Goal: Task Accomplishment & Management: Complete application form

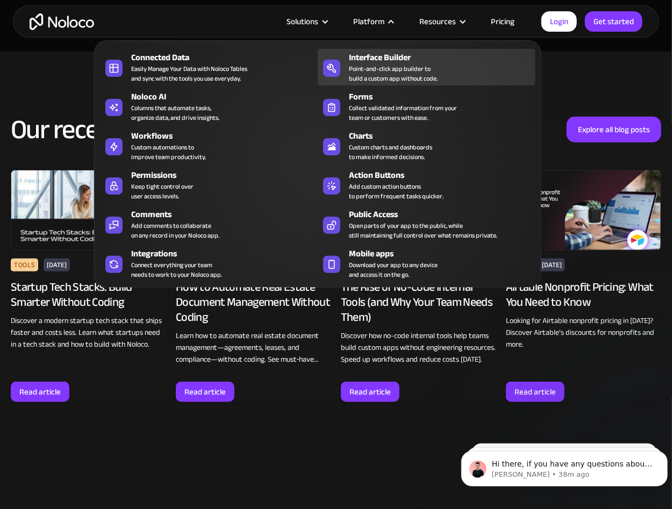
drag, startPoint x: 380, startPoint y: 60, endPoint x: 381, endPoint y: 80, distance: 19.9
click at [380, 60] on div "Interface Builder" at bounding box center [444, 57] width 191 height 13
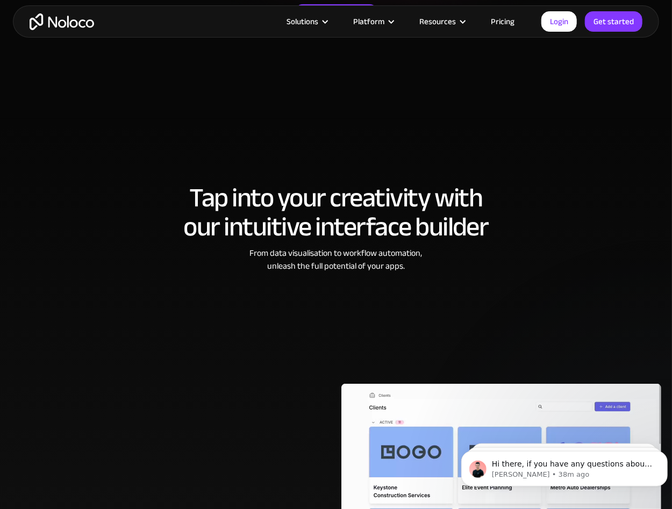
scroll to position [269, 0]
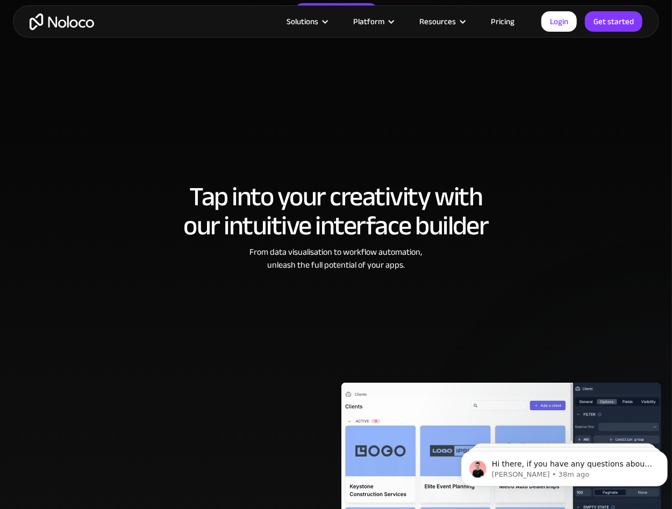
click at [498, 22] on link "Pricing" at bounding box center [503, 22] width 51 height 14
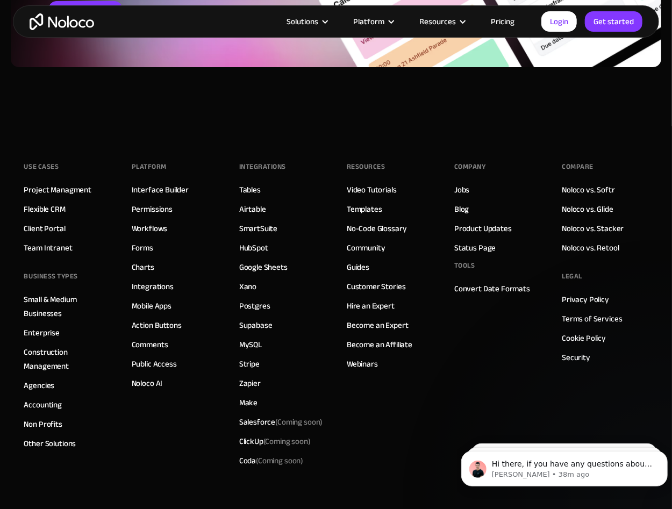
scroll to position [3657, 0]
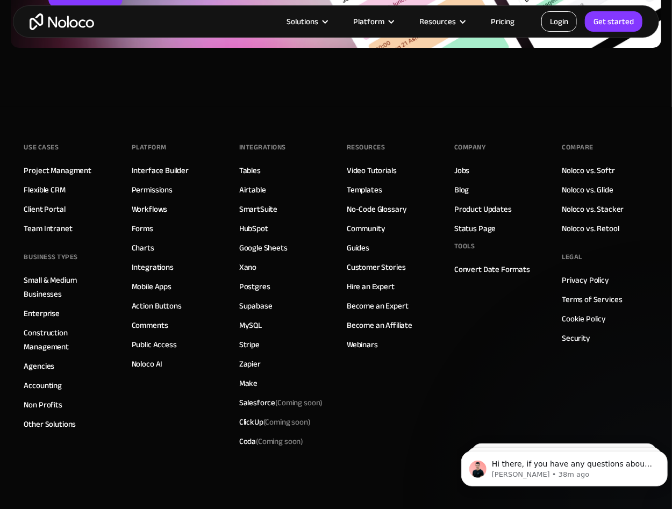
click at [563, 25] on link "Login" at bounding box center [559, 21] width 35 height 20
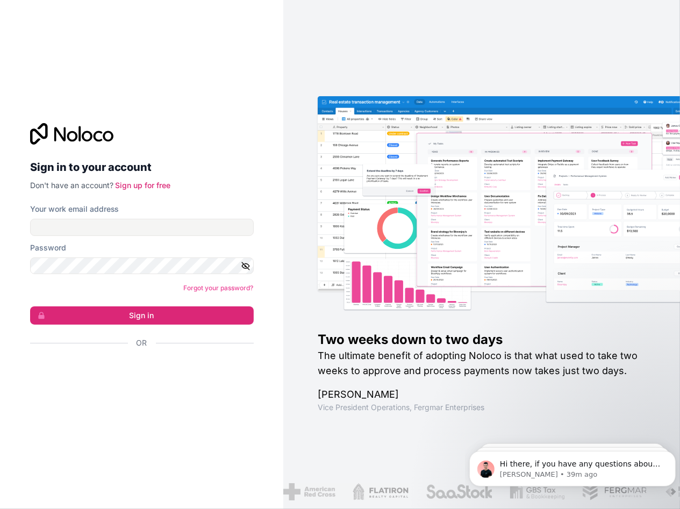
drag, startPoint x: 346, startPoint y: 329, endPoint x: 352, endPoint y: 357, distance: 28.6
click at [352, 357] on div "Two weeks down to two days The ultimate benefit of adopting Noloco is that what…" at bounding box center [516, 372] width 397 height 82
click at [352, 357] on h2 "The ultimate benefit of adopting Noloco is that what used to take two weeks to …" at bounding box center [482, 363] width 328 height 30
drag, startPoint x: 345, startPoint y: 348, endPoint x: 350, endPoint y: 364, distance: 16.3
click at [350, 364] on h2 "The ultimate benefit of adopting Noloco is that what used to take two weeks to …" at bounding box center [482, 363] width 328 height 30
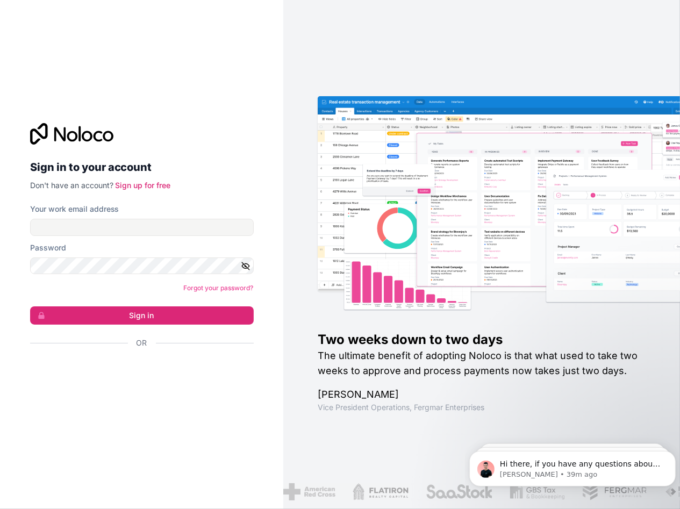
click at [351, 375] on h2 "The ultimate benefit of adopting Noloco is that what used to take two weeks to …" at bounding box center [482, 363] width 328 height 30
click at [160, 188] on link "Sign up for free" at bounding box center [143, 185] width 55 height 9
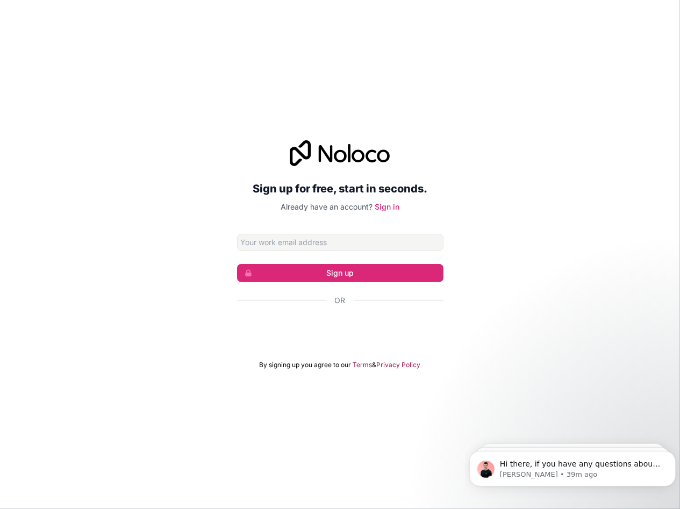
click at [294, 241] on input "Email address" at bounding box center [340, 242] width 206 height 17
click at [195, 257] on div "Sign up for free, start in seconds. Already have an account? Sign in Sign up Or…" at bounding box center [340, 254] width 680 height 259
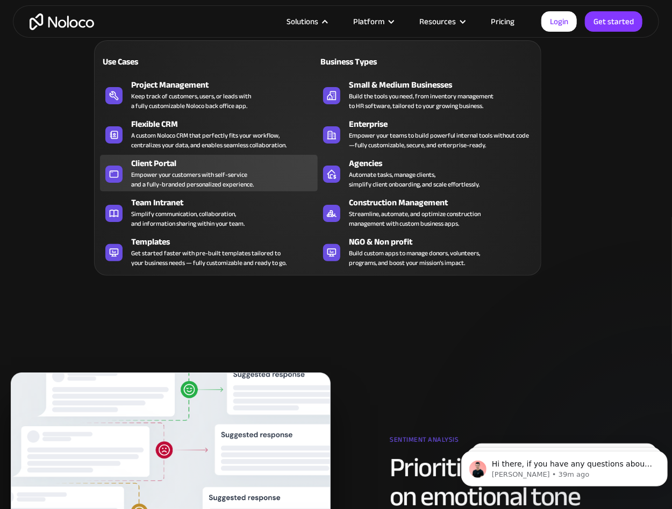
click at [179, 177] on div "Empower your customers with self-service and a fully-branded personalized exper…" at bounding box center [192, 179] width 123 height 19
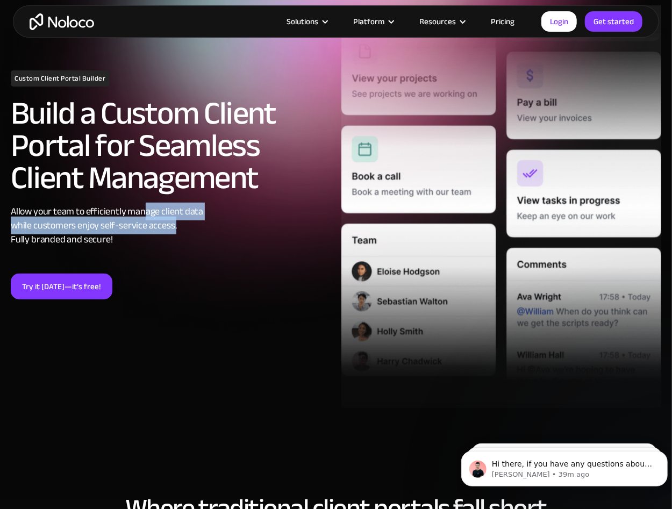
drag, startPoint x: 152, startPoint y: 215, endPoint x: 197, endPoint y: 232, distance: 48.8
click at [197, 232] on div "Allow your team to efficiently manage client data while customers enjoy self-se…" at bounding box center [171, 226] width 320 height 42
drag, startPoint x: 197, startPoint y: 232, endPoint x: 133, endPoint y: 234, distance: 64.6
click at [133, 234] on div "Allow your team to efficiently manage client data while customers enjoy self-se…" at bounding box center [171, 226] width 320 height 42
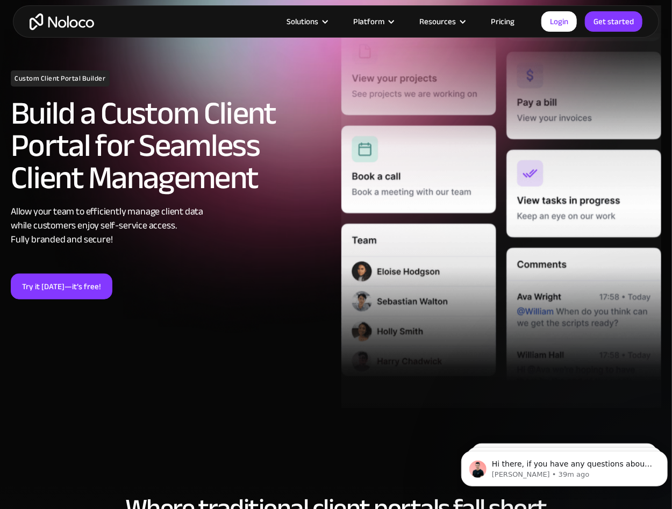
click at [47, 243] on div "Allow your team to efficiently manage client data while customers enjoy self-se…" at bounding box center [171, 226] width 320 height 42
drag, startPoint x: 131, startPoint y: 242, endPoint x: 138, endPoint y: 241, distance: 7.0
click at [138, 241] on div "Allow your team to efficiently manage client data while customers enjoy self-se…" at bounding box center [171, 226] width 320 height 42
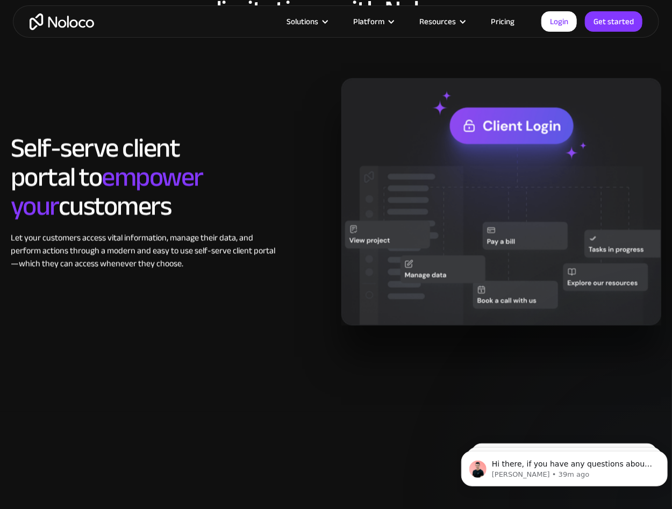
scroll to position [860, 0]
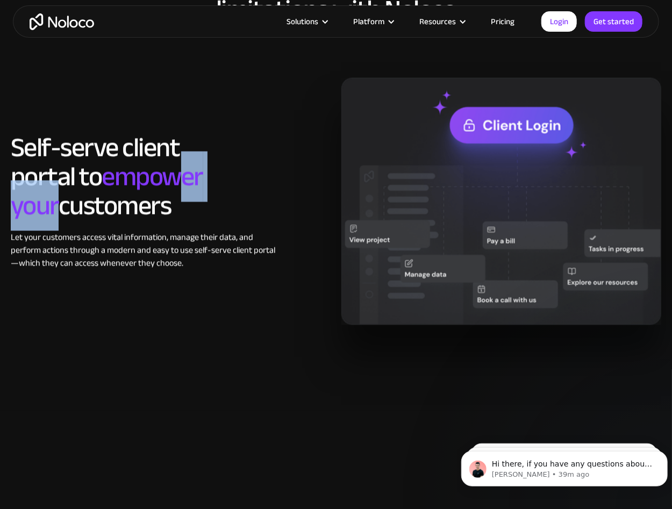
drag, startPoint x: 55, startPoint y: 180, endPoint x: 181, endPoint y: 178, distance: 126.4
click at [181, 178] on span "empower your" at bounding box center [107, 192] width 193 height 80
click at [401, 243] on img at bounding box center [501, 202] width 320 height 248
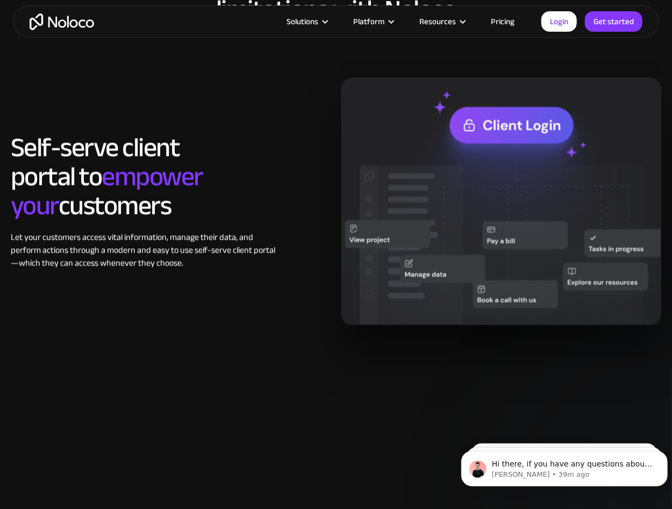
click at [155, 243] on div "Let your customers access vital information, manage their data, and perform act…" at bounding box center [147, 250] width 272 height 39
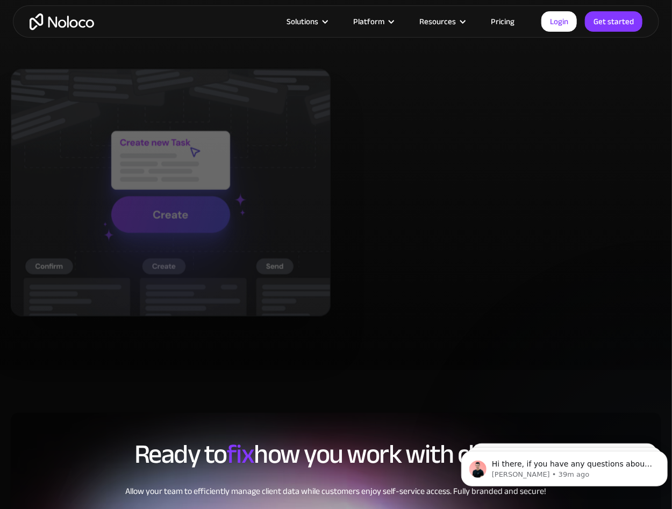
scroll to position [2043, 0]
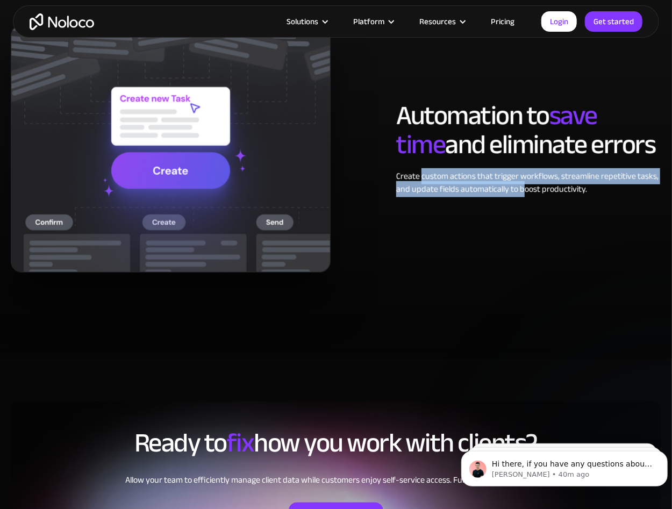
drag, startPoint x: 422, startPoint y: 173, endPoint x: 523, endPoint y: 202, distance: 105.3
click at [523, 202] on div "Automation to save time and eliminate errors Create custom actions that trigger…" at bounding box center [335, 149] width 661 height 248
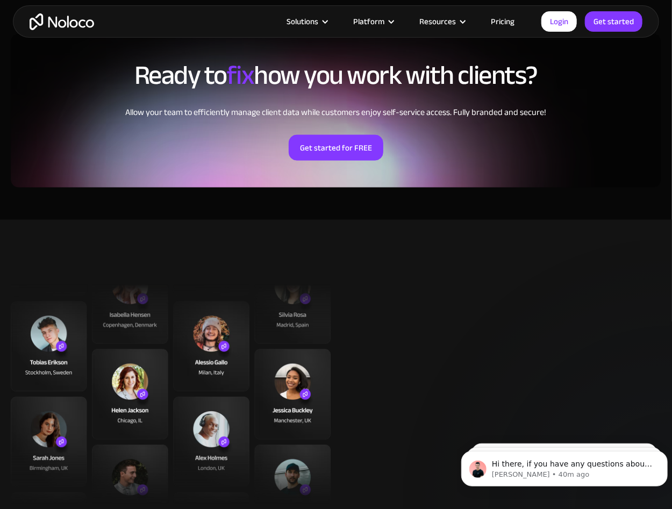
scroll to position [2474, 0]
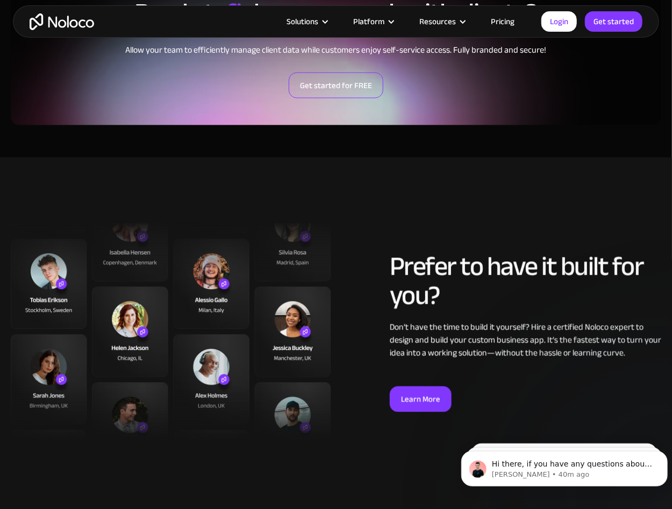
click at [336, 82] on link "Get started for FREE" at bounding box center [336, 86] width 95 height 26
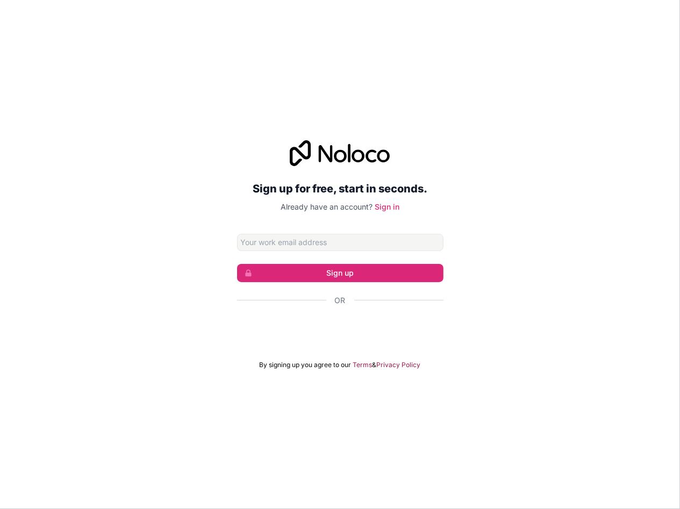
click at [312, 236] on input "Email address" at bounding box center [340, 242] width 206 height 17
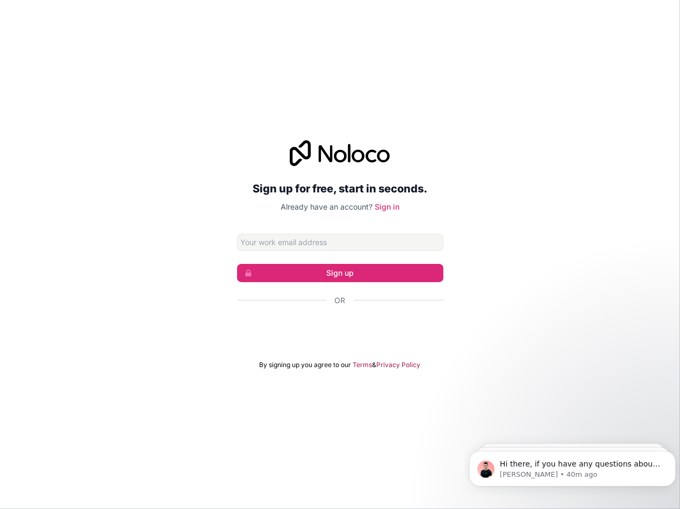
click at [332, 244] on input "Email address" at bounding box center [340, 242] width 206 height 17
type input "k"
drag, startPoint x: 282, startPoint y: 238, endPoint x: 293, endPoint y: 244, distance: 12.1
click at [262, 246] on input "[EMAIL_ADDRESS][DOMAIN_NAME]" at bounding box center [340, 242] width 206 height 17
click at [262, 244] on input "[EMAIL_ADDRESS][DOMAIN_NAME]" at bounding box center [340, 242] width 206 height 17
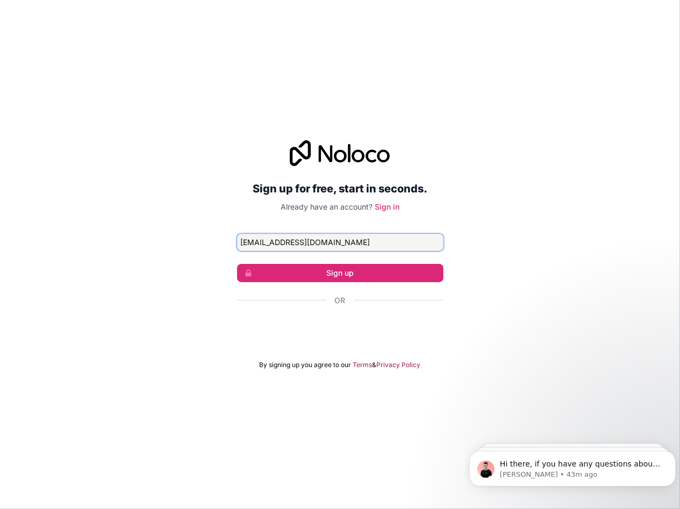
type input "[EMAIL_ADDRESS][DOMAIN_NAME]"
drag, startPoint x: 330, startPoint y: 210, endPoint x: 348, endPoint y: 209, distance: 18.3
click at [348, 209] on span "Already have an account?" at bounding box center [327, 206] width 92 height 9
drag, startPoint x: 348, startPoint y: 209, endPoint x: 355, endPoint y: 220, distance: 13.6
click at [355, 220] on div "Sign up for free, start in seconds. Already have an account? Sign in [EMAIL_ADD…" at bounding box center [340, 254] width 206 height 229
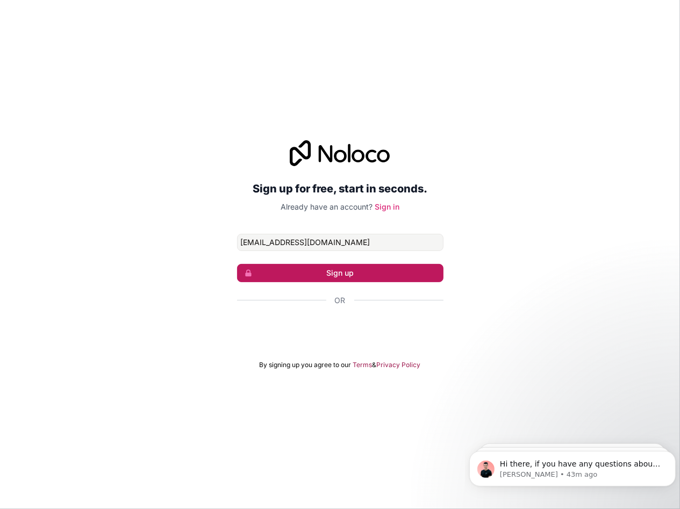
click at [358, 274] on button "Sign up" at bounding box center [340, 273] width 206 height 18
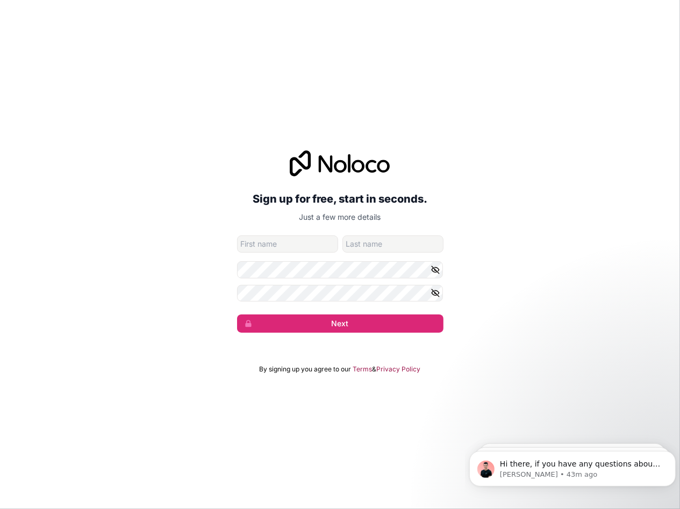
click at [294, 248] on input "given-name" at bounding box center [287, 244] width 101 height 17
type input "[PERSON_NAME]"
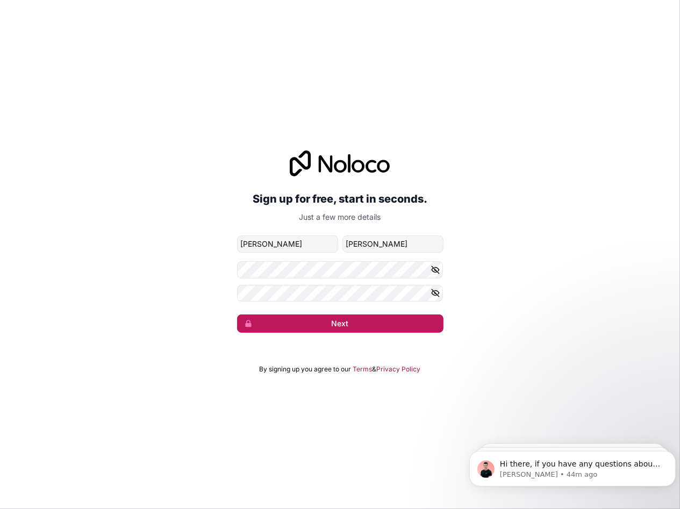
click at [324, 329] on button "Next" at bounding box center [340, 324] width 206 height 18
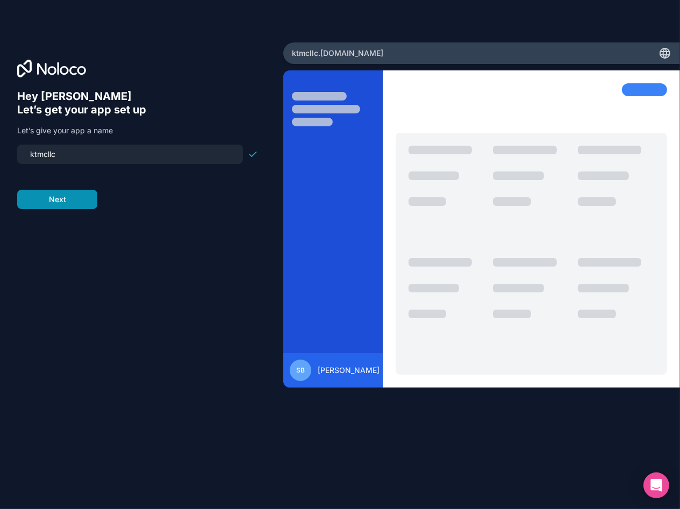
click at [71, 190] on button "Next" at bounding box center [57, 199] width 80 height 19
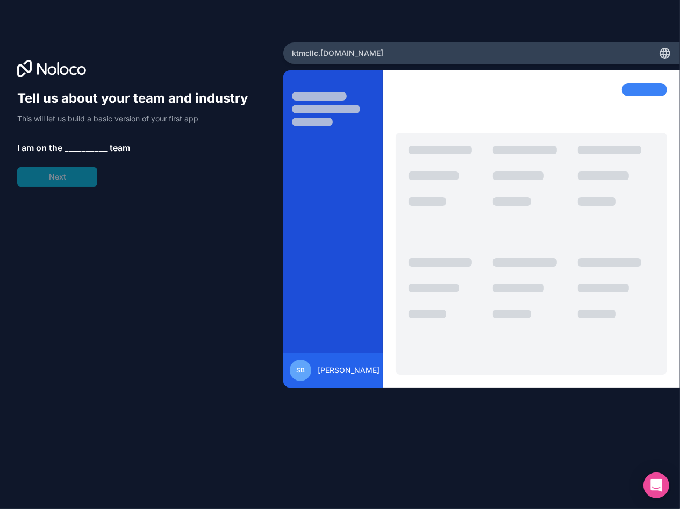
click at [70, 145] on span "__________" at bounding box center [86, 147] width 43 height 13
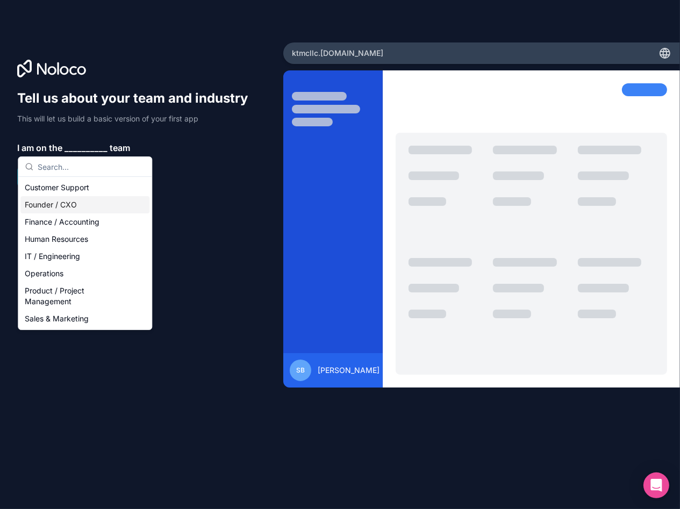
click at [68, 205] on div "Founder / CXO" at bounding box center [84, 204] width 129 height 17
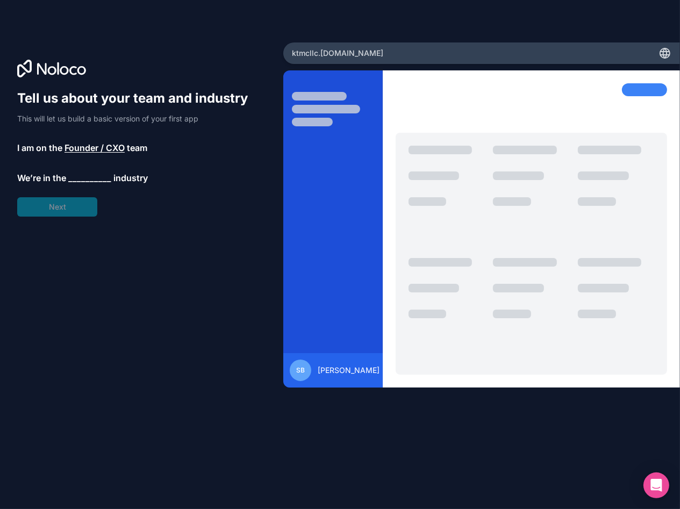
click at [73, 174] on span "__________" at bounding box center [89, 178] width 43 height 13
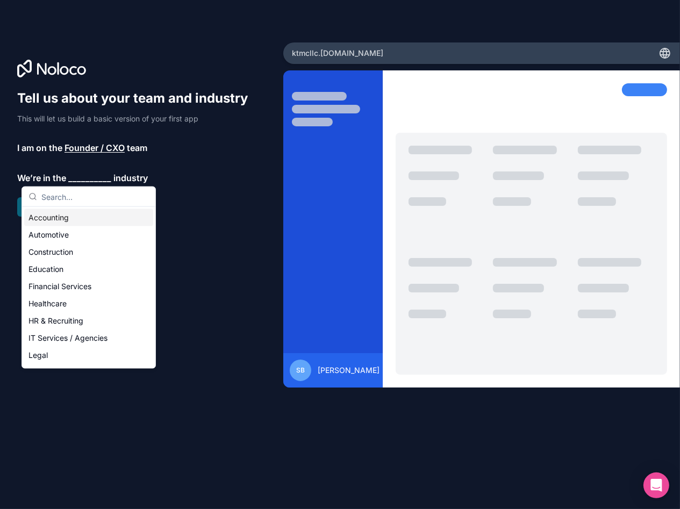
click at [74, 218] on div "Accounting" at bounding box center [88, 217] width 129 height 17
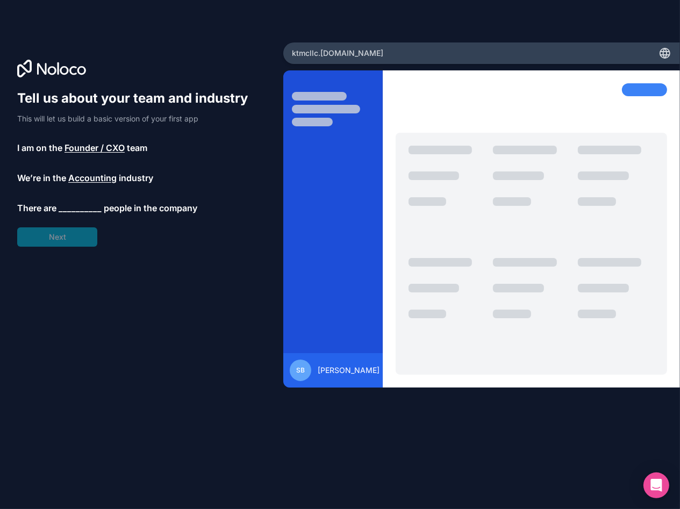
click at [70, 206] on span "__________" at bounding box center [80, 208] width 43 height 13
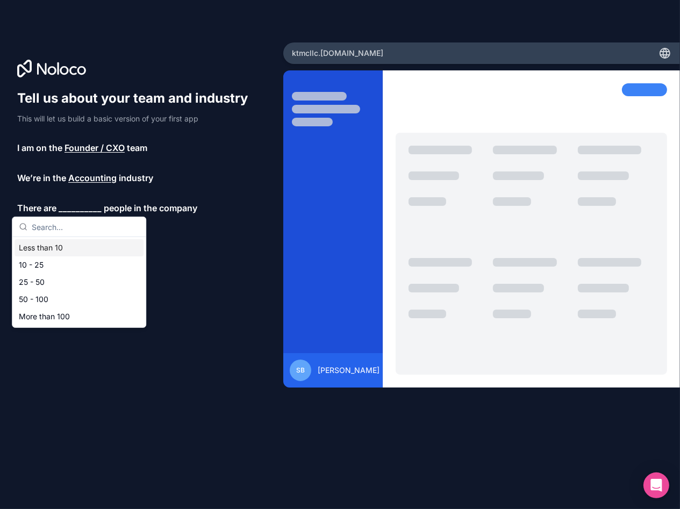
click at [83, 248] on div "Less than 10" at bounding box center [79, 247] width 129 height 17
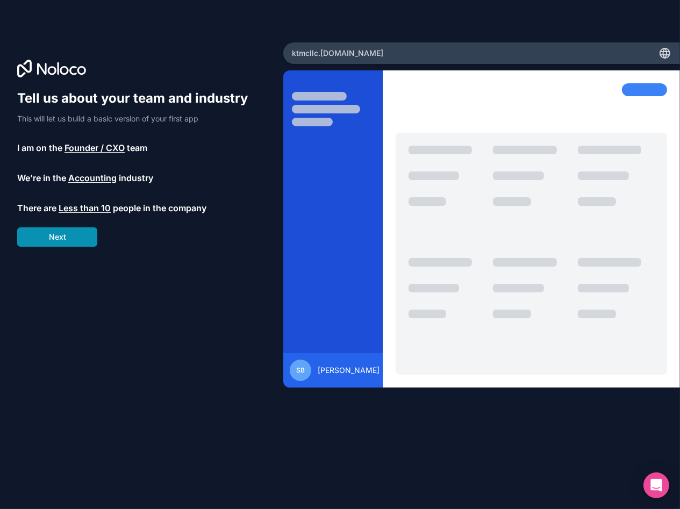
click at [76, 241] on button "Next" at bounding box center [57, 236] width 80 height 19
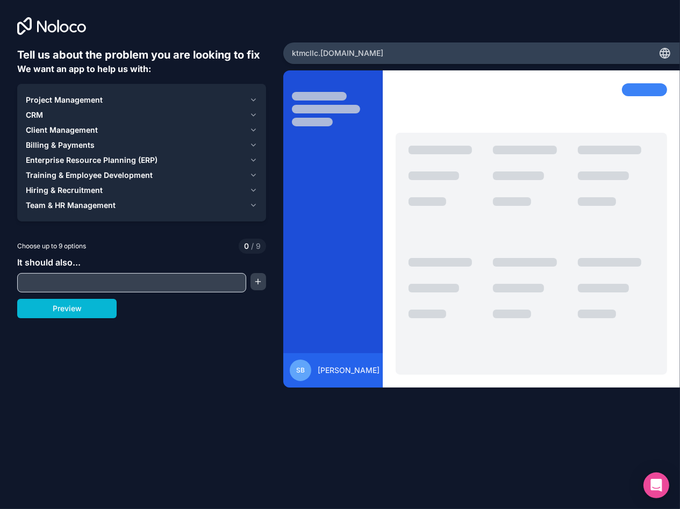
click at [74, 99] on span "Project Management" at bounding box center [64, 100] width 77 height 11
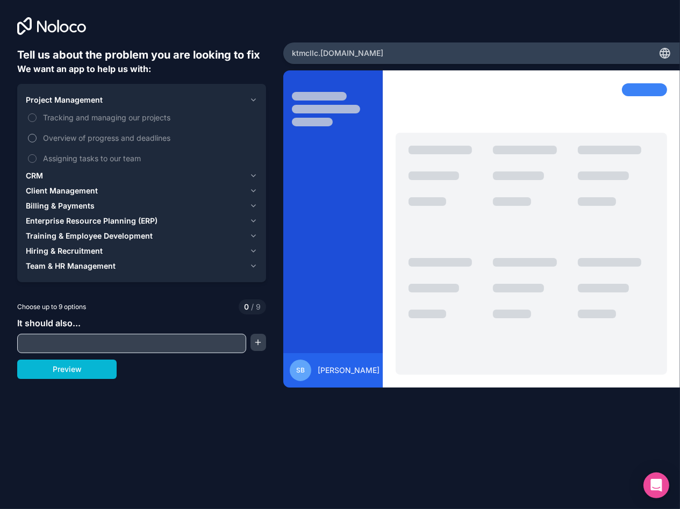
click at [59, 138] on span "Overview of progress and deadlines" at bounding box center [149, 137] width 212 height 11
click at [37, 138] on button "Overview of progress and deadlines" at bounding box center [32, 138] width 9 height 9
click at [61, 160] on span "Assigning tasks to our team" at bounding box center [149, 158] width 212 height 11
click at [37, 160] on button "Assigning tasks to our team" at bounding box center [32, 158] width 9 height 9
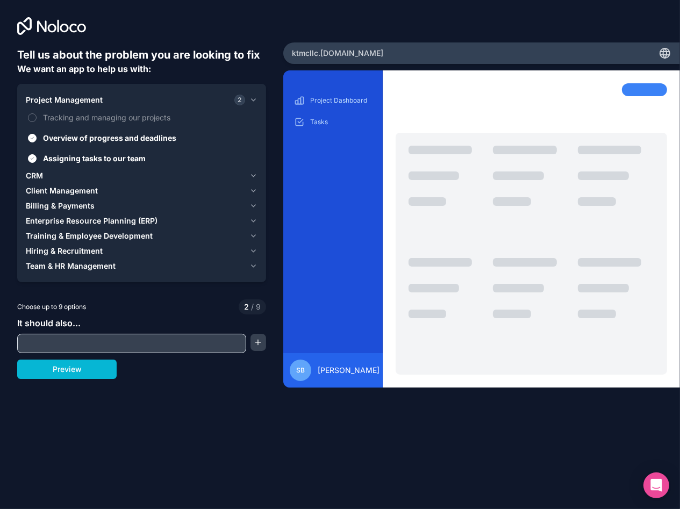
click at [117, 170] on div "CRM" at bounding box center [135, 175] width 219 height 11
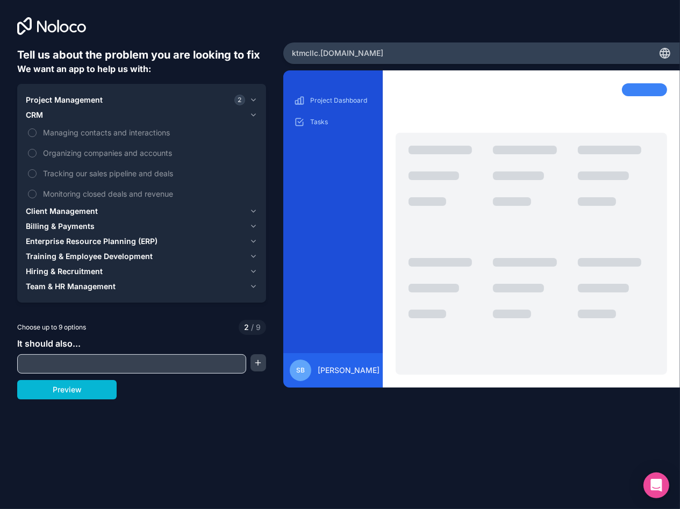
click at [41, 115] on span "CRM" at bounding box center [34, 115] width 17 height 11
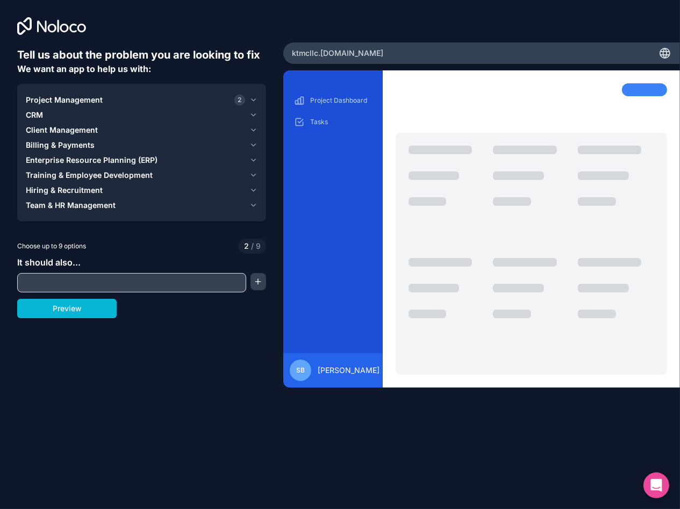
click at [48, 129] on span "Client Management" at bounding box center [62, 130] width 72 height 11
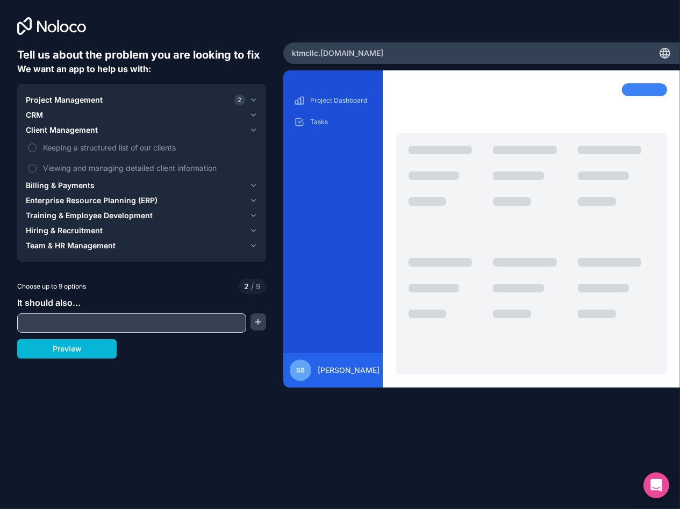
click at [77, 131] on span "Client Management" at bounding box center [62, 130] width 72 height 11
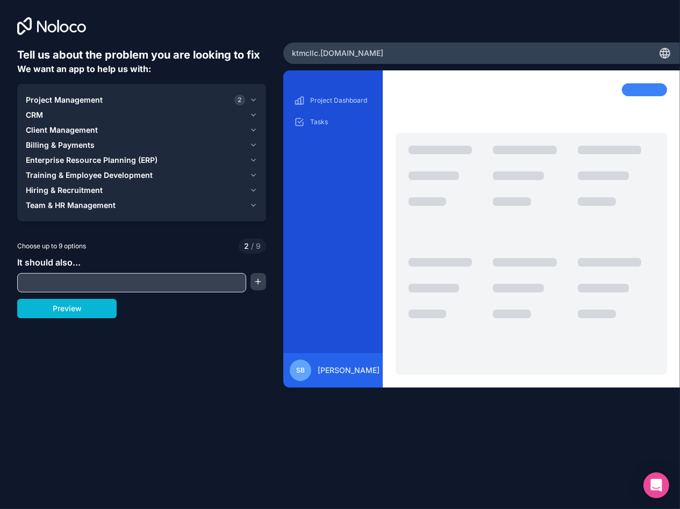
click at [68, 144] on span "Billing & Payments" at bounding box center [60, 145] width 69 height 11
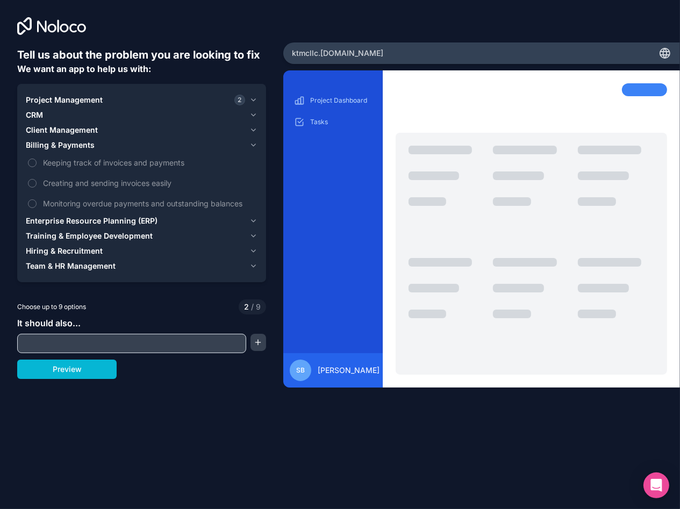
click at [79, 146] on span "Billing & Payments" at bounding box center [60, 145] width 69 height 11
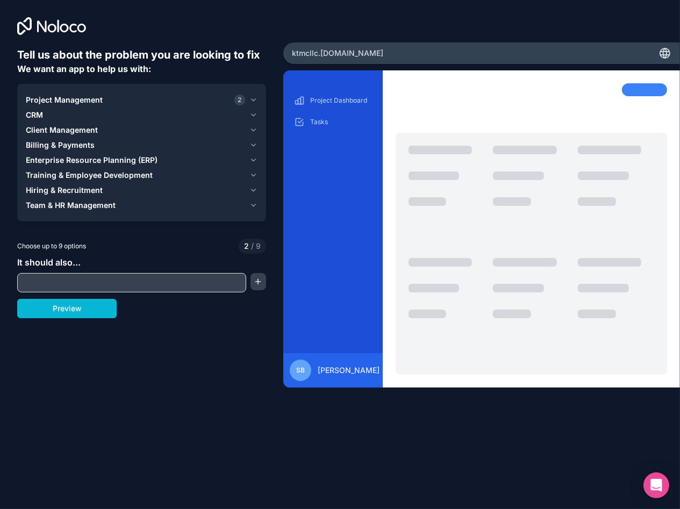
click at [76, 173] on span "Training & Employee Development" at bounding box center [89, 175] width 127 height 11
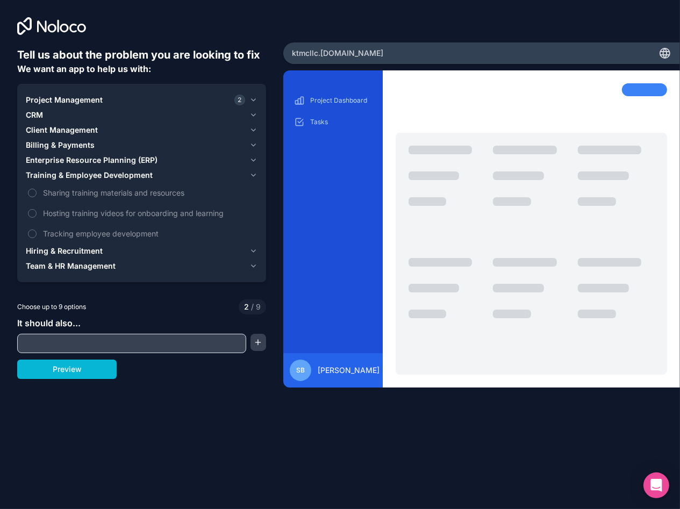
click at [81, 173] on span "Training & Employee Development" at bounding box center [89, 175] width 127 height 11
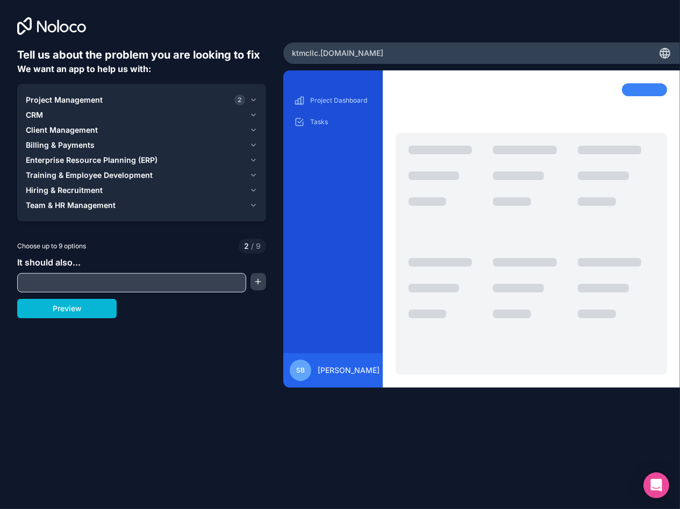
click at [66, 282] on input "text" at bounding box center [132, 282] width 224 height 15
click at [70, 280] on input "text" at bounding box center [132, 282] width 224 height 15
click at [89, 125] on span "Client Management" at bounding box center [62, 130] width 72 height 11
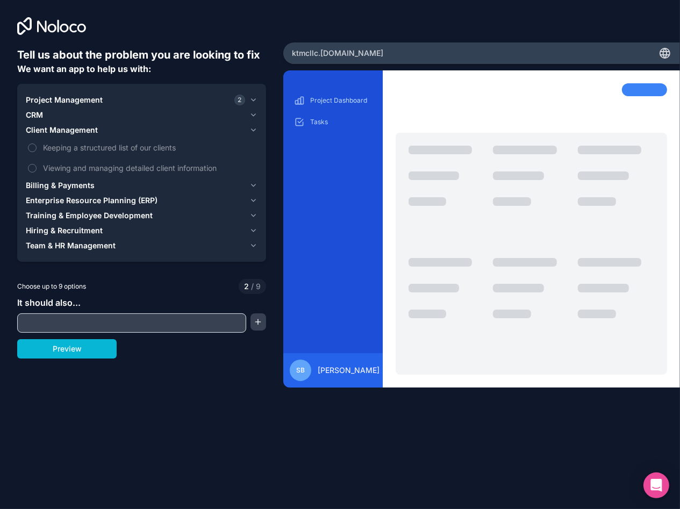
click at [87, 99] on span "Project Management" at bounding box center [64, 100] width 77 height 11
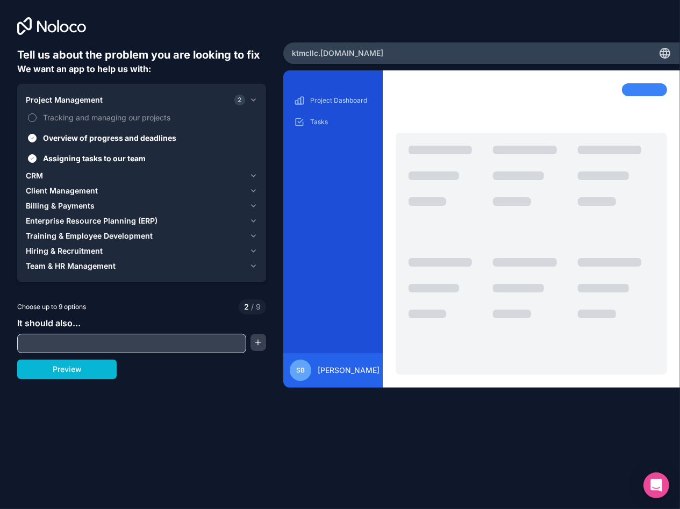
click at [75, 118] on span "Tracking and managing our projects" at bounding box center [149, 117] width 212 height 11
click at [37, 118] on button "Tracking and managing our projects" at bounding box center [32, 117] width 9 height 9
click at [76, 115] on span "Tracking and managing our projects" at bounding box center [149, 117] width 212 height 11
click at [37, 115] on button "Tracking and managing our projects" at bounding box center [32, 117] width 9 height 9
click at [79, 134] on span "Overview of progress and deadlines" at bounding box center [149, 137] width 212 height 11
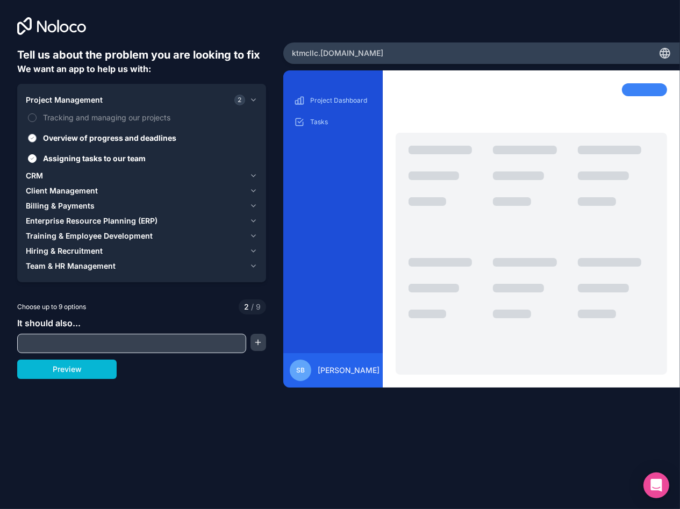
click at [37, 134] on button "Overview of progress and deadlines" at bounding box center [32, 138] width 9 height 9
click at [67, 170] on div "CRM" at bounding box center [135, 175] width 219 height 11
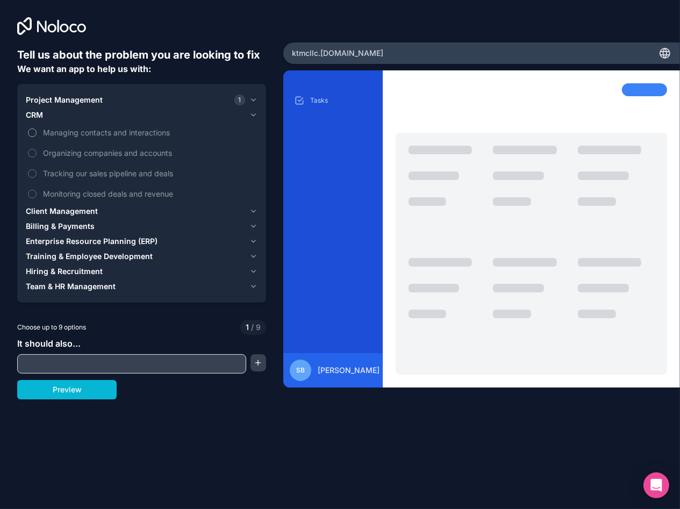
click at [67, 136] on span "Managing contacts and interactions" at bounding box center [149, 132] width 212 height 11
click at [37, 136] on button "Managing contacts and interactions" at bounding box center [32, 133] width 9 height 9
click at [70, 154] on span "Organizing companies and accounts" at bounding box center [149, 152] width 212 height 11
click at [37, 154] on button "Organizing companies and accounts" at bounding box center [32, 153] width 9 height 9
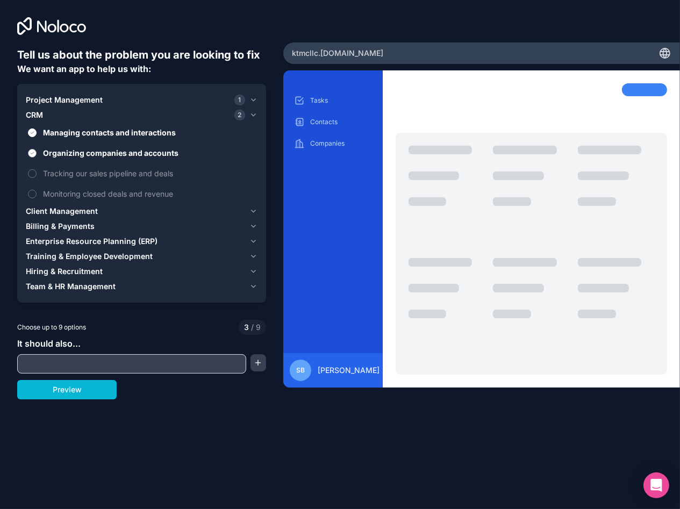
click at [70, 154] on span "Organizing companies and accounts" at bounding box center [149, 152] width 212 height 11
click at [37, 154] on button "Organizing companies and accounts" at bounding box center [32, 153] width 9 height 9
click at [187, 116] on div "CRM 1" at bounding box center [135, 115] width 219 height 11
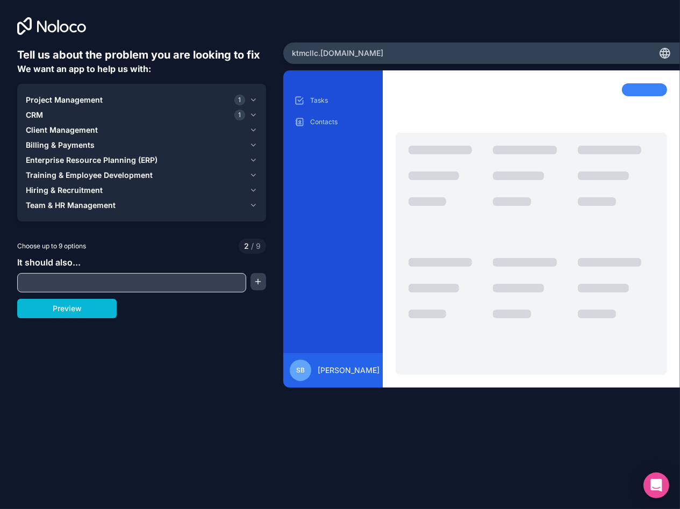
click at [87, 146] on span "Billing & Payments" at bounding box center [60, 145] width 69 height 11
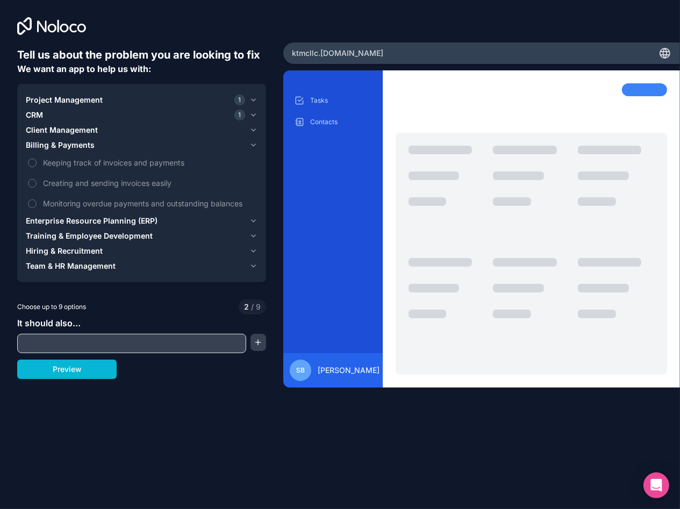
click at [90, 146] on span "Billing & Payments" at bounding box center [60, 145] width 69 height 11
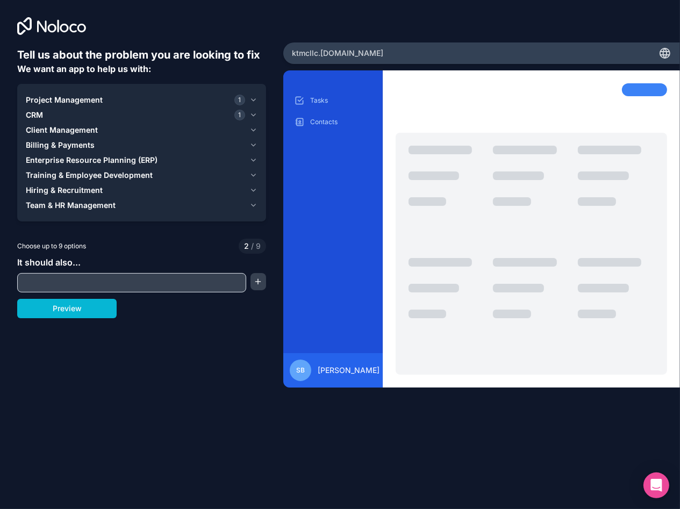
click at [90, 163] on span "Enterprise Resource Planning (ERP)" at bounding box center [92, 160] width 132 height 11
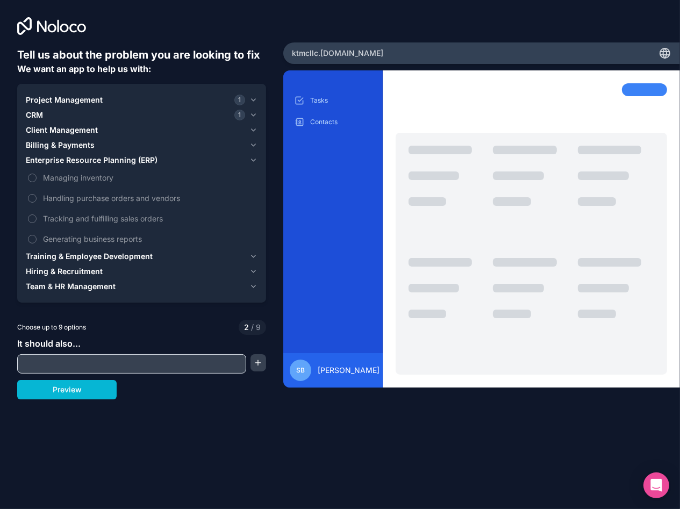
click at [114, 163] on span "Enterprise Resource Planning (ERP)" at bounding box center [92, 160] width 132 height 11
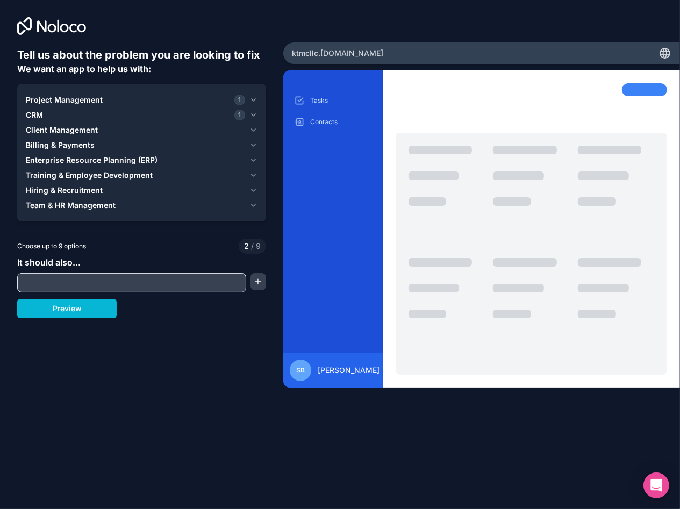
click at [97, 201] on span "Team & HR Management" at bounding box center [71, 205] width 90 height 11
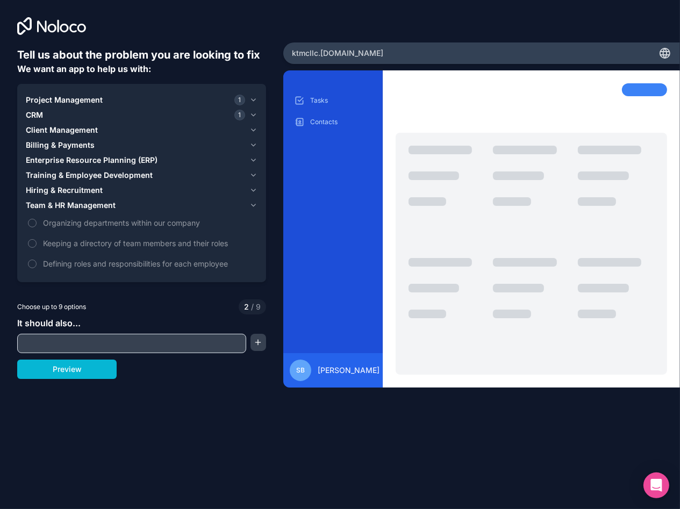
click at [98, 201] on span "Team & HR Management" at bounding box center [71, 205] width 90 height 11
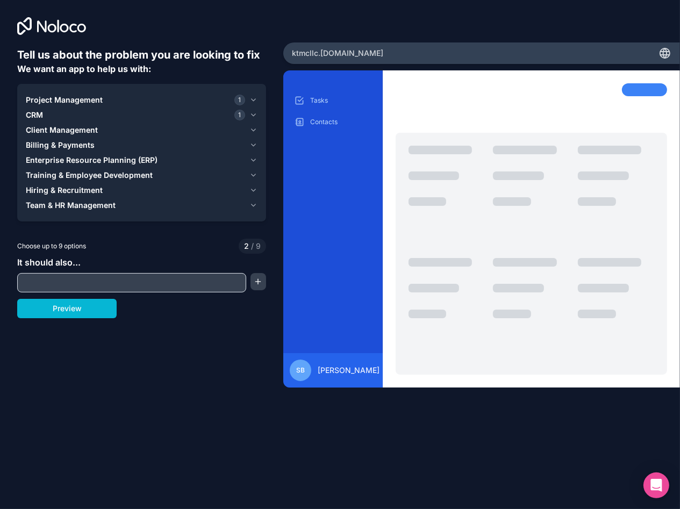
click at [92, 189] on span "Hiring & Recruitment" at bounding box center [64, 190] width 77 height 11
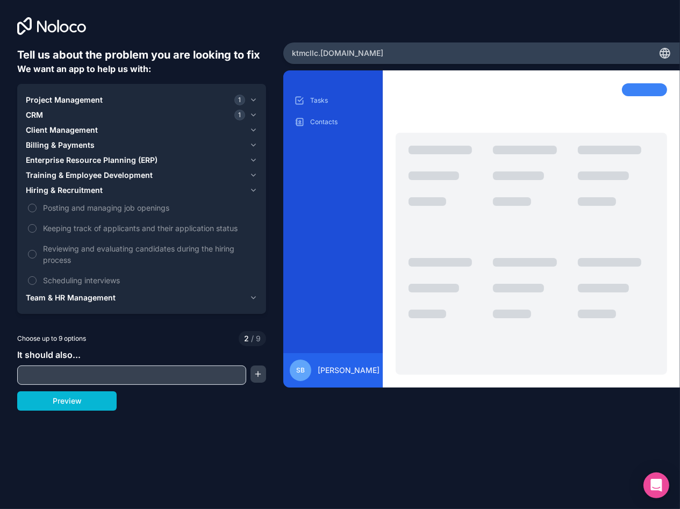
click at [92, 189] on span "Hiring & Recruitment" at bounding box center [64, 190] width 77 height 11
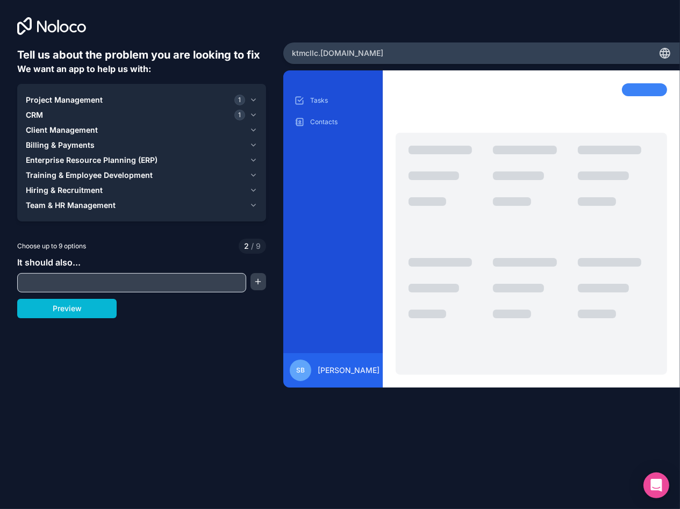
click at [108, 276] on input "text" at bounding box center [132, 282] width 224 height 15
type input "dfyh"
drag, startPoint x: 105, startPoint y: 274, endPoint x: -34, endPoint y: 275, distance: 138.7
click at [0, 275] on html "Tell us about the problem you are looking to fix We want an app to help us with…" at bounding box center [340, 254] width 680 height 509
drag, startPoint x: 74, startPoint y: 279, endPoint x: 4, endPoint y: 283, distance: 70.1
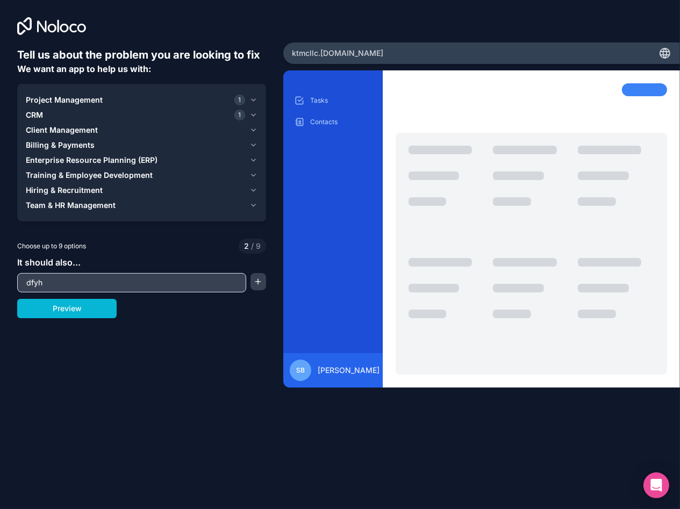
click at [5, 283] on div "Tell us about the problem you are looking to fix We want an app to help us with…" at bounding box center [141, 212] width 283 height 424
click at [71, 280] on input "text" at bounding box center [132, 282] width 224 height 15
paste input "Build ‘KTMC Client Portal’ with SMS 2FA. Roles: Consultant (full access), [PERS…"
type input "Build ‘KTMC Client Portal’ with SMS 2FA. Roles: Consultant (full access), [PERS…"
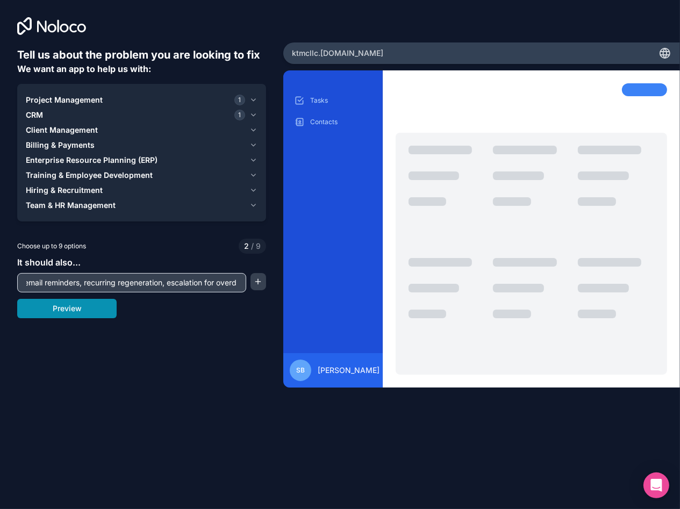
click at [94, 309] on button "Preview" at bounding box center [66, 308] width 99 height 19
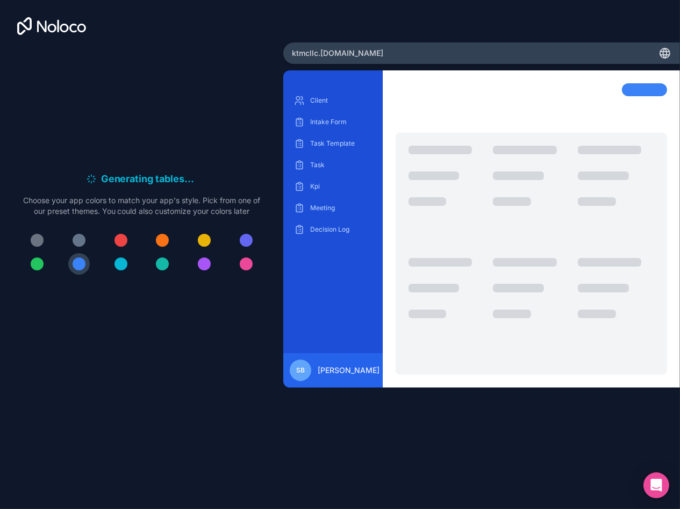
click at [242, 240] on div at bounding box center [246, 240] width 13 height 13
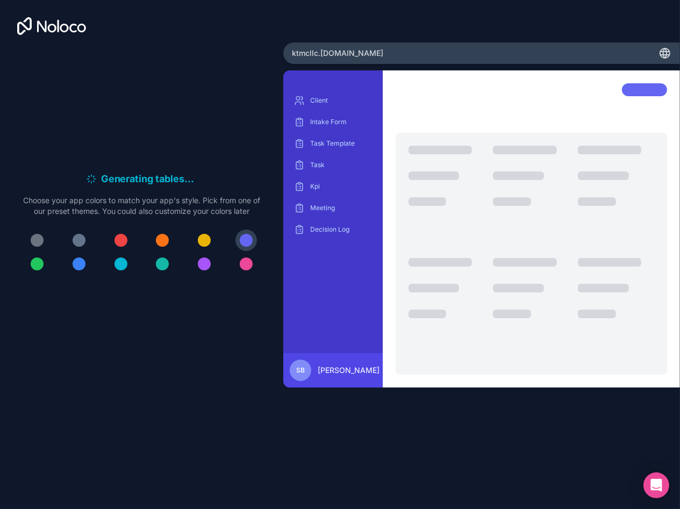
click at [201, 262] on div at bounding box center [204, 264] width 13 height 13
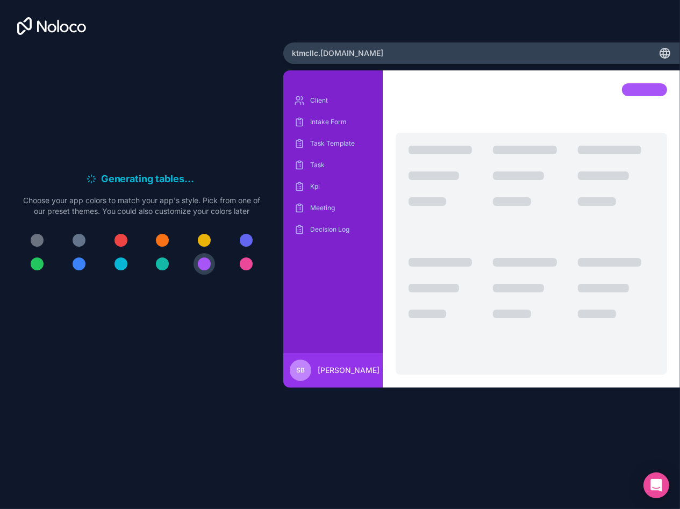
click at [246, 240] on div at bounding box center [246, 240] width 13 height 13
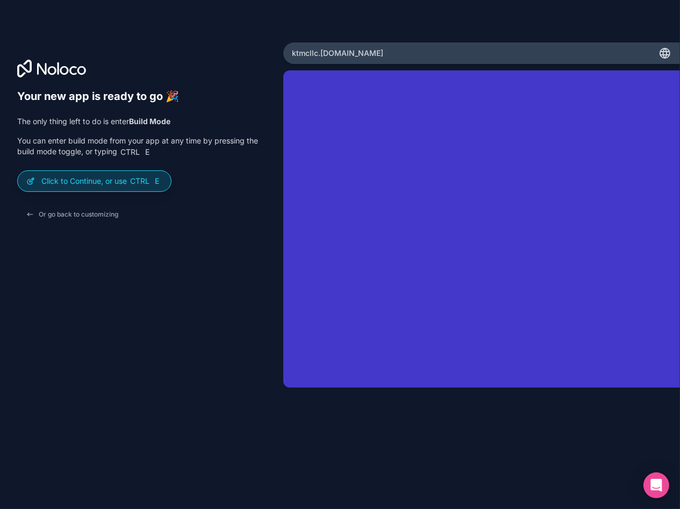
click at [105, 176] on p "Click to Continue, or use Ctrl E" at bounding box center [101, 181] width 121 height 11
